Goal: Task Accomplishment & Management: Complete application form

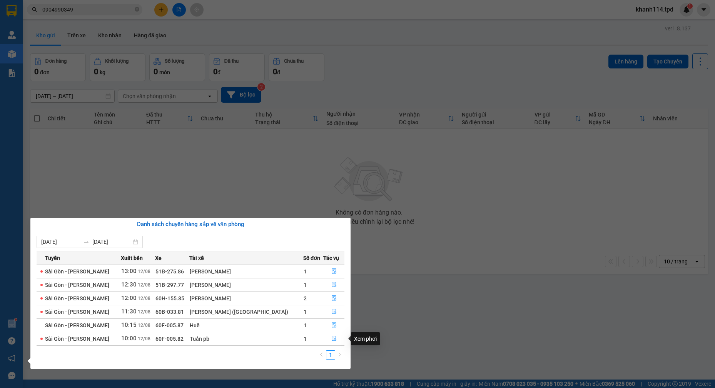
click at [331, 327] on icon "file-done" at bounding box center [333, 325] width 5 height 5
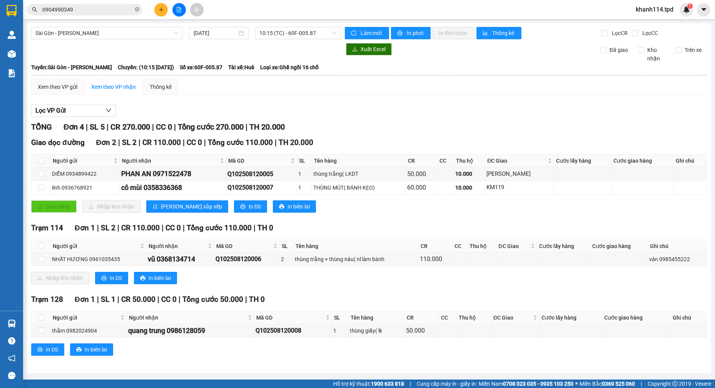
click at [83, 10] on input "0904990349" at bounding box center [87, 9] width 91 height 8
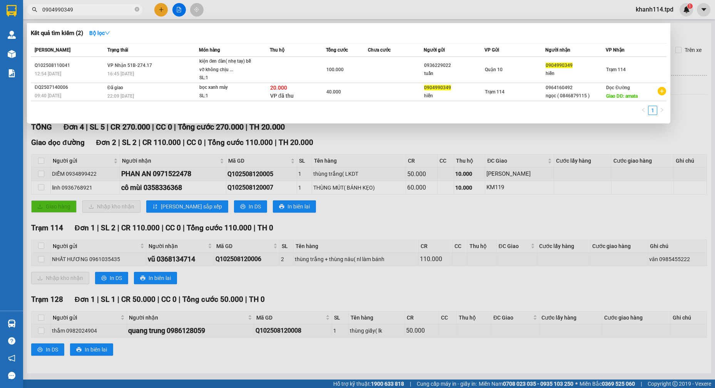
click at [83, 10] on input "0904990349" at bounding box center [87, 9] width 91 height 8
click at [371, 136] on div at bounding box center [357, 194] width 715 height 388
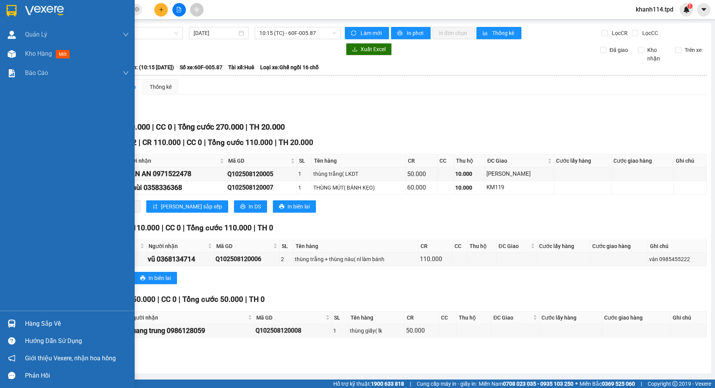
click at [23, 321] on div "Hàng sắp về" at bounding box center [67, 323] width 135 height 17
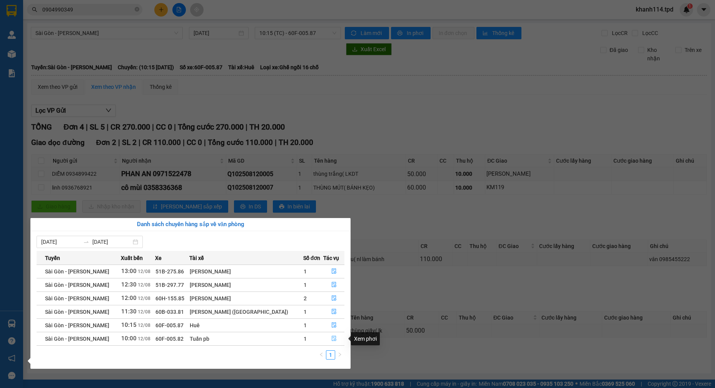
click at [331, 338] on icon "file-done" at bounding box center [333, 338] width 5 height 5
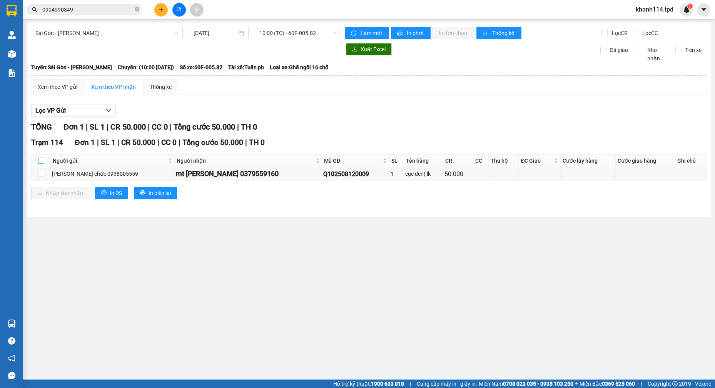
click at [41, 162] on input "checkbox" at bounding box center [41, 161] width 6 height 6
checkbox input "true"
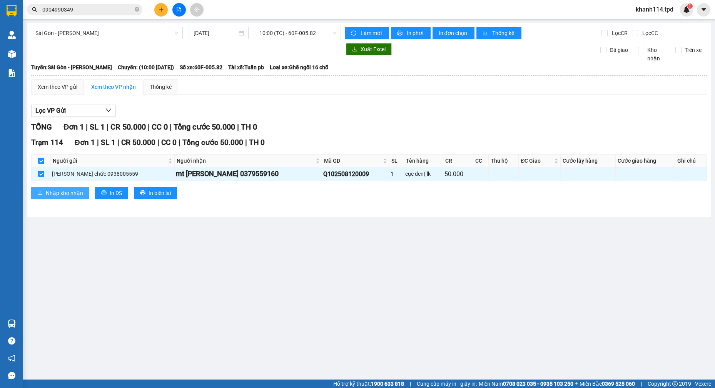
click at [59, 189] on span "Nhập kho nhận" at bounding box center [64, 193] width 37 height 8
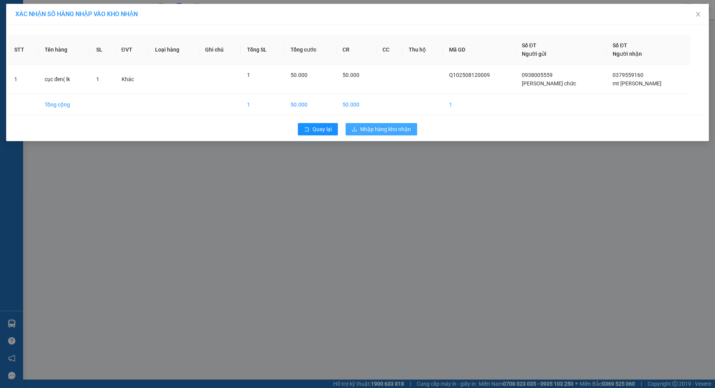
click at [373, 128] on span "Nhập hàng kho nhận" at bounding box center [385, 129] width 51 height 8
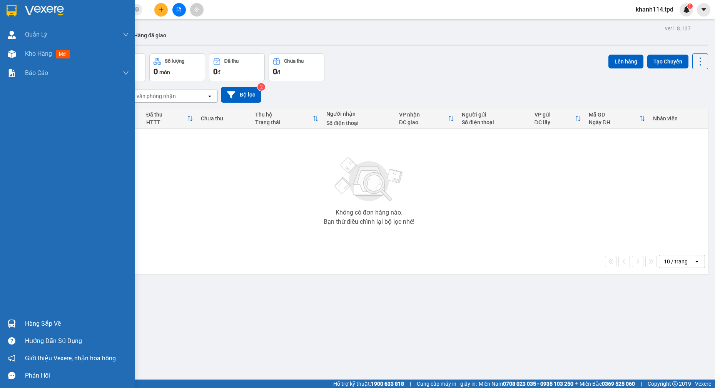
click at [31, 316] on div "Hàng sắp về" at bounding box center [67, 323] width 135 height 17
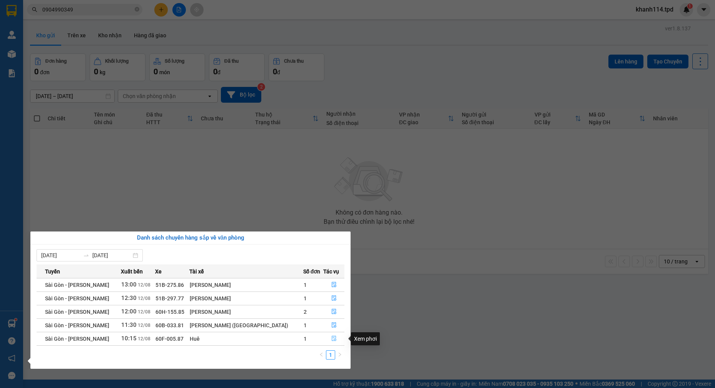
click at [336, 338] on button "button" at bounding box center [334, 339] width 20 height 12
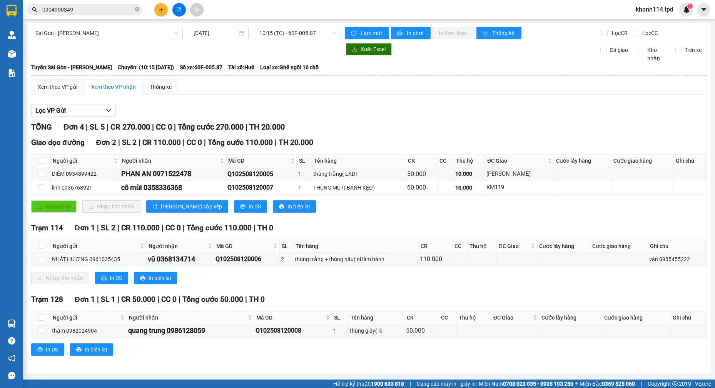
click at [78, 8] on input "0904990349" at bounding box center [87, 9] width 91 height 8
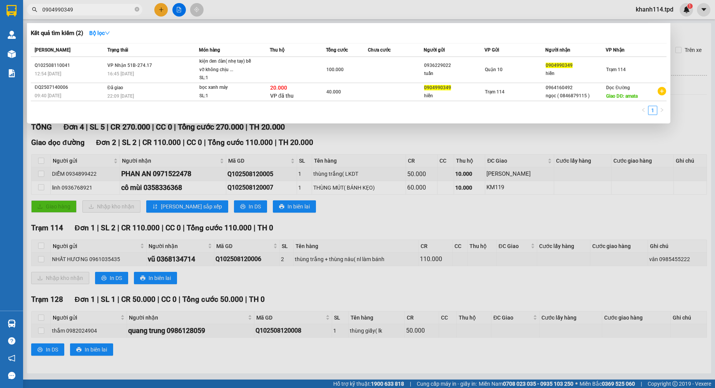
click at [78, 8] on input "0904990349" at bounding box center [87, 9] width 91 height 8
drag, startPoint x: 78, startPoint y: 8, endPoint x: 85, endPoint y: 10, distance: 7.8
click at [85, 10] on input "0904990349" at bounding box center [87, 9] width 91 height 8
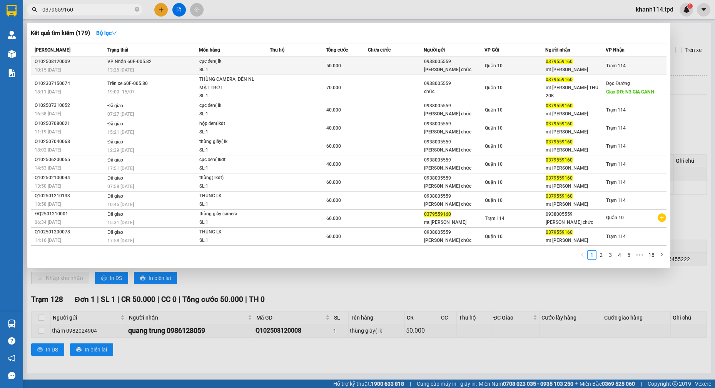
type input "0379559160"
click at [227, 65] on div "cục đen( lk" at bounding box center [228, 61] width 58 height 8
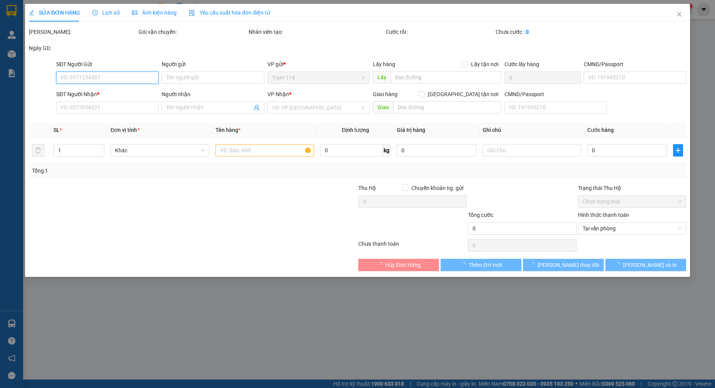
type input "0938005559"
type input "[PERSON_NAME] chức"
type input "077188001588"
type input "0379559160"
type input "mt [PERSON_NAME]"
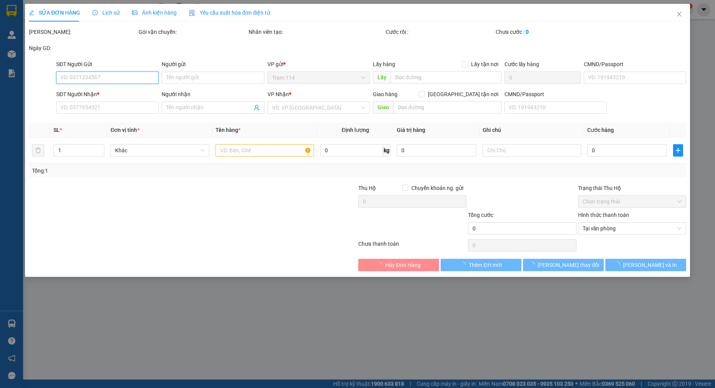
type input "50.000"
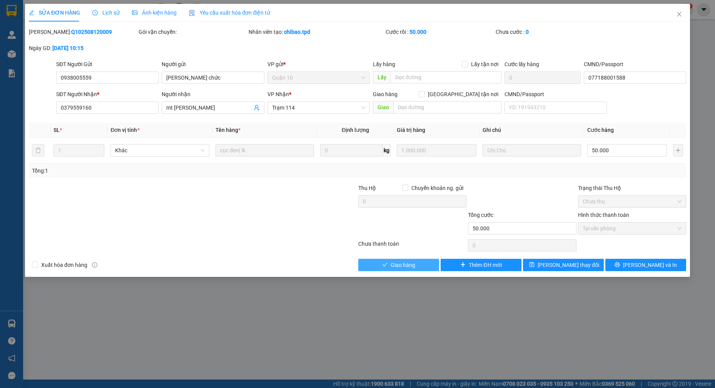
click at [379, 263] on button "Giao hàng" at bounding box center [398, 265] width 81 height 12
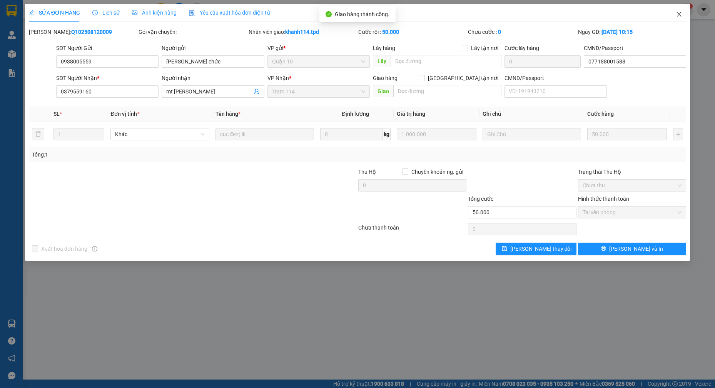
click at [680, 16] on icon "close" at bounding box center [679, 14] width 6 height 6
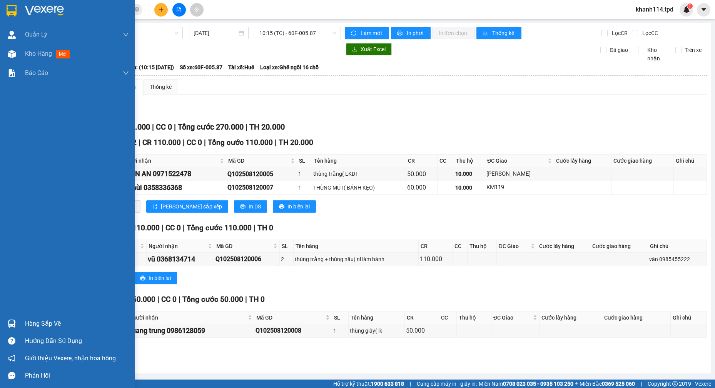
click at [45, 326] on td at bounding box center [41, 331] width 19 height 13
click at [58, 325] on div "Hàng sắp về" at bounding box center [77, 324] width 104 height 12
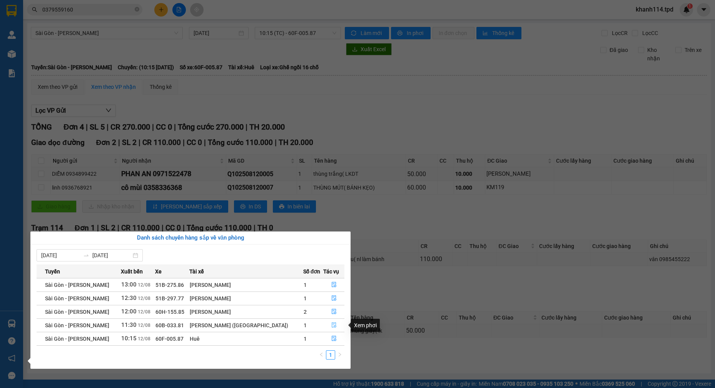
click at [332, 325] on icon "file-done" at bounding box center [333, 325] width 5 height 5
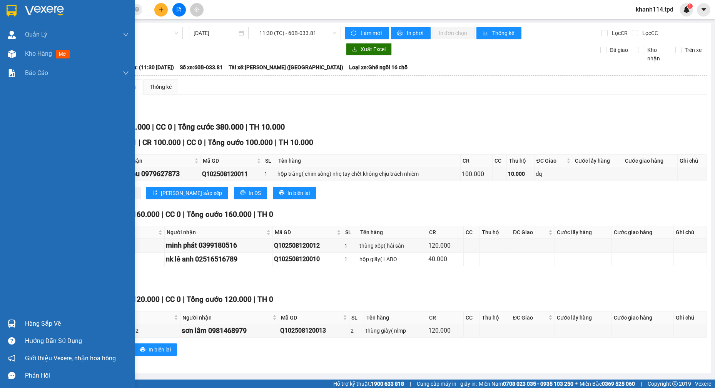
click at [62, 320] on div "Hàng sắp về" at bounding box center [77, 324] width 104 height 12
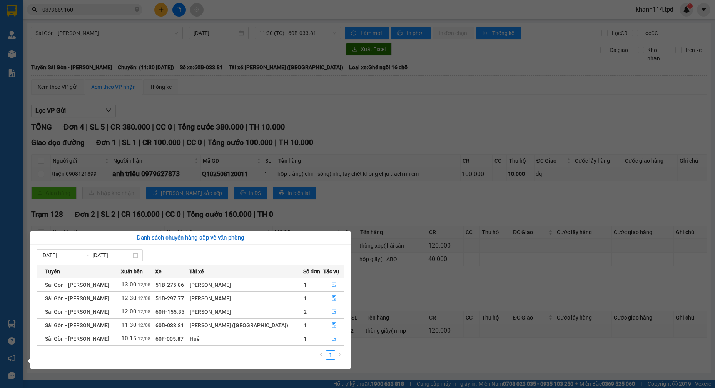
click at [249, 99] on section "Kết quả tìm kiếm ( 179 ) Bộ lọc Mã ĐH Trạng thái Món hàng Thu hộ Tổng cước Chưa…" at bounding box center [357, 194] width 715 height 388
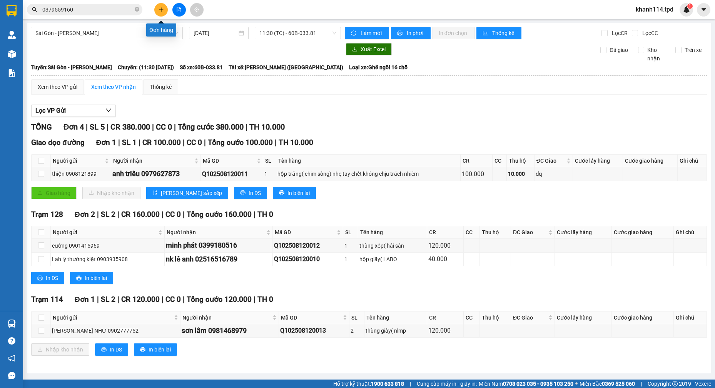
click at [163, 13] on button at bounding box center [160, 9] width 13 height 13
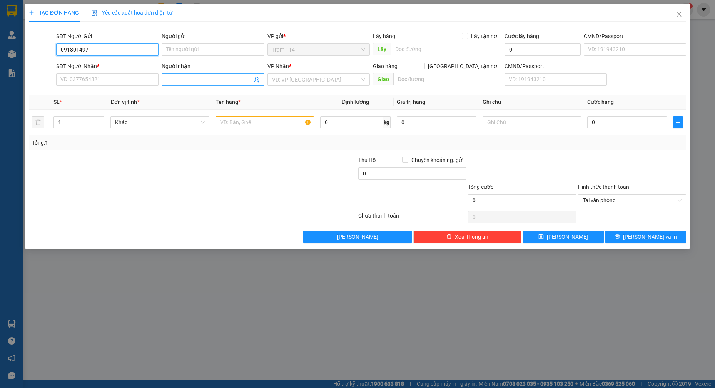
type input "0918014977"
click at [125, 67] on div "0918014977 - tuyết" at bounding box center [107, 65] width 93 height 8
type input "tuyết"
type input "0968182158"
type input "NGUYÊN"
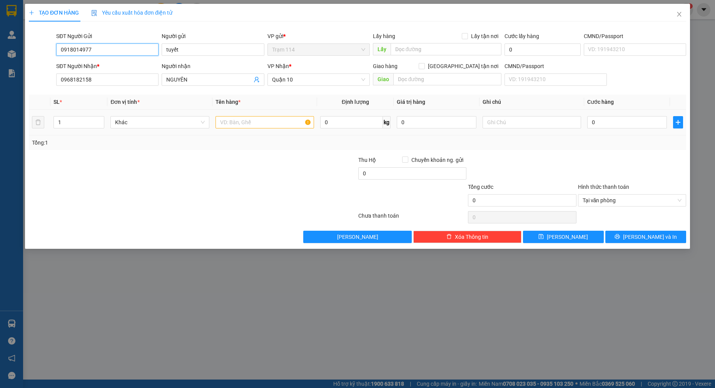
type input "0918014977"
click at [248, 127] on input "text" at bounding box center [265, 122] width 99 height 12
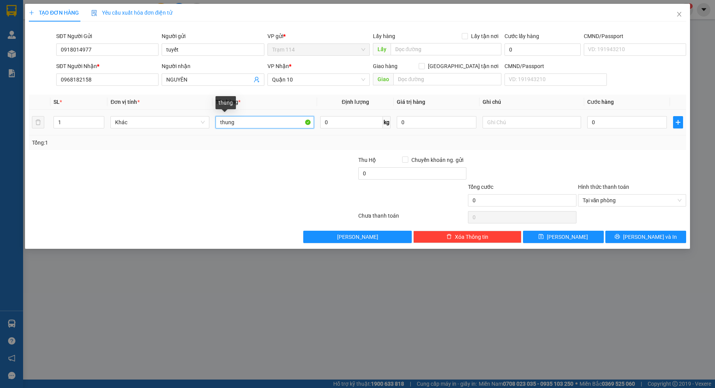
click at [281, 125] on input "thung" at bounding box center [265, 122] width 99 height 12
type input "thungf xốp đồ ăn"
click at [622, 122] on input "0" at bounding box center [627, 122] width 80 height 12
type input "7"
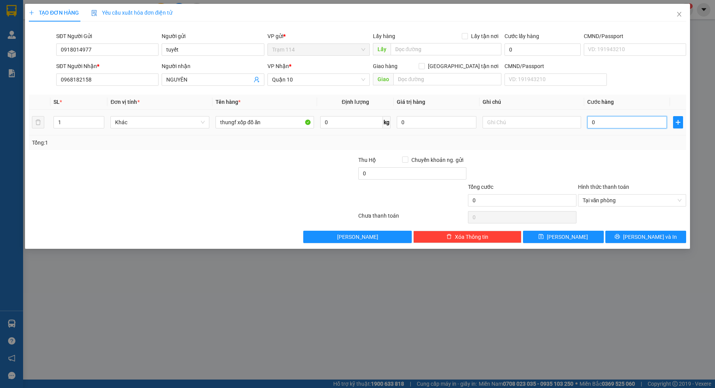
type input "7"
type input "70"
type input "70.000"
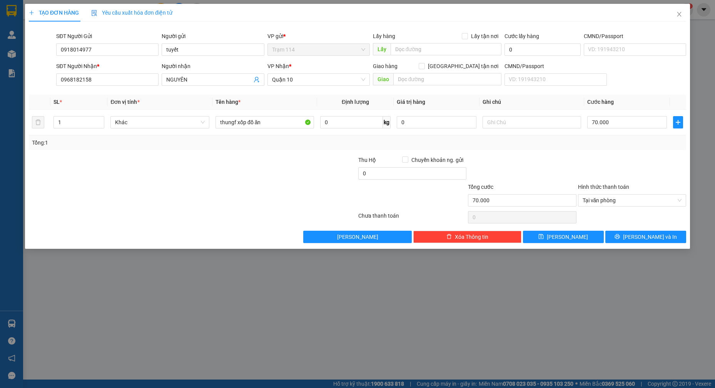
click at [564, 146] on div "Tổng: 1" at bounding box center [357, 143] width 651 height 8
click at [233, 76] on input "NGUYÊN" at bounding box center [208, 79] width 85 height 8
type input "NGUYÊN ( gọi gấp )"
click at [578, 147] on div "Tổng: 1" at bounding box center [357, 142] width 657 height 15
click at [660, 235] on span "[PERSON_NAME] và In" at bounding box center [650, 237] width 54 height 8
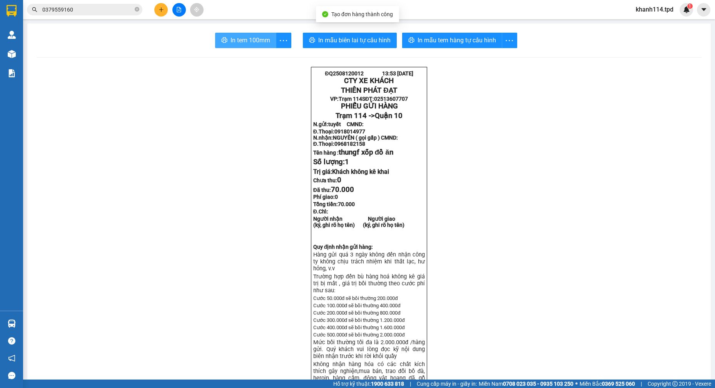
click at [225, 39] on button "In tem 100mm" at bounding box center [245, 40] width 61 height 15
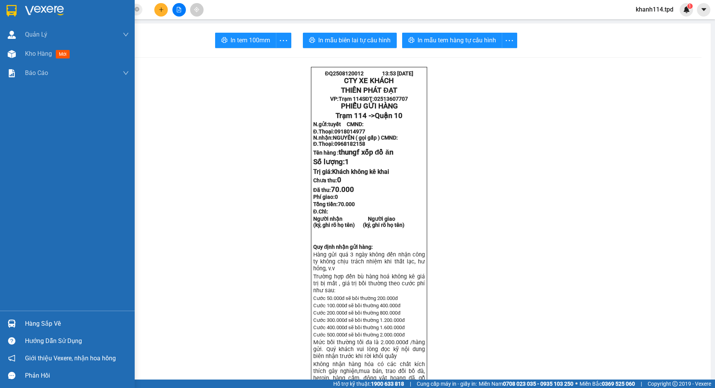
click at [64, 331] on div "Hàng sắp về" at bounding box center [67, 323] width 135 height 17
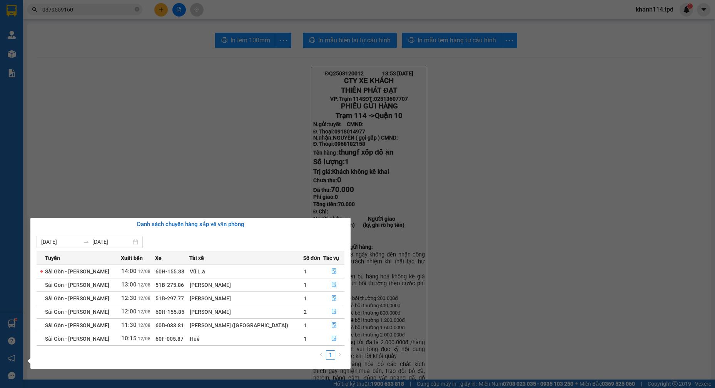
click at [322, 64] on section "Kết quả tìm kiếm ( 179 ) Bộ lọc Mã ĐH Trạng thái Món hàng Thu hộ Tổng cước Chưa…" at bounding box center [357, 194] width 715 height 388
